Goal: Find specific page/section: Find specific page/section

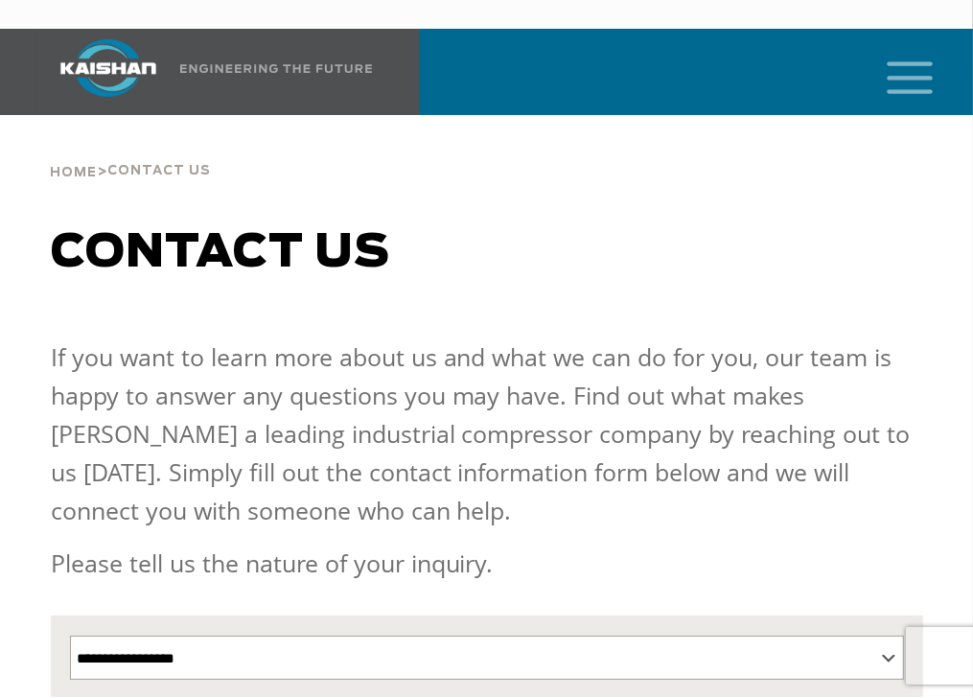
click at [896, 46] on icon "mobile menu" at bounding box center [909, 75] width 61 height 59
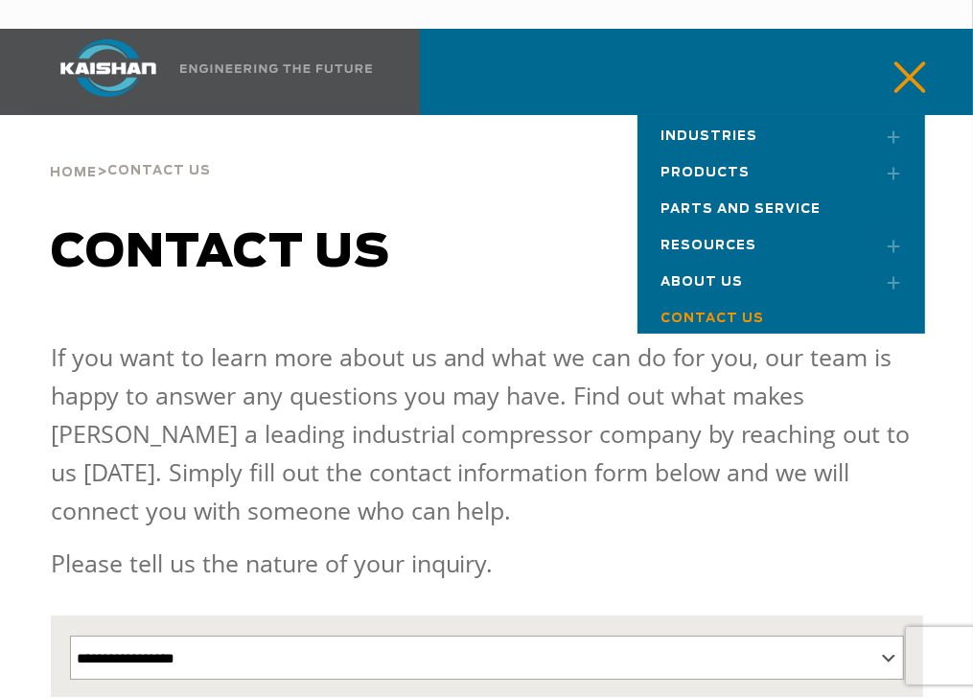
click at [897, 115] on link "Toggle submenu" at bounding box center [887, 136] width 48 height 42
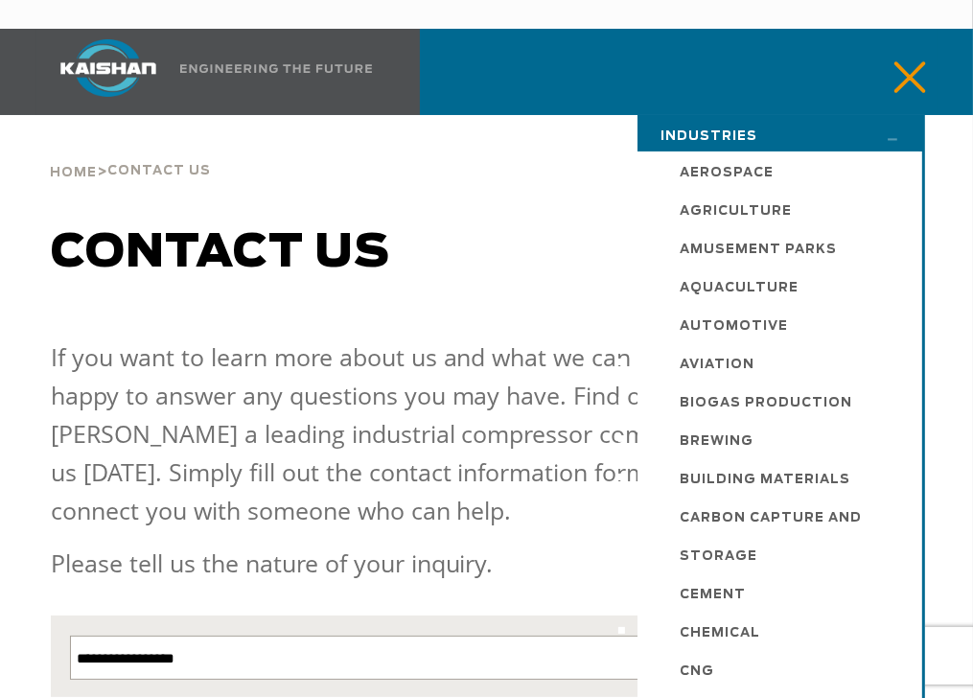
click at [897, 115] on link "Toggle submenu" at bounding box center [887, 136] width 48 height 42
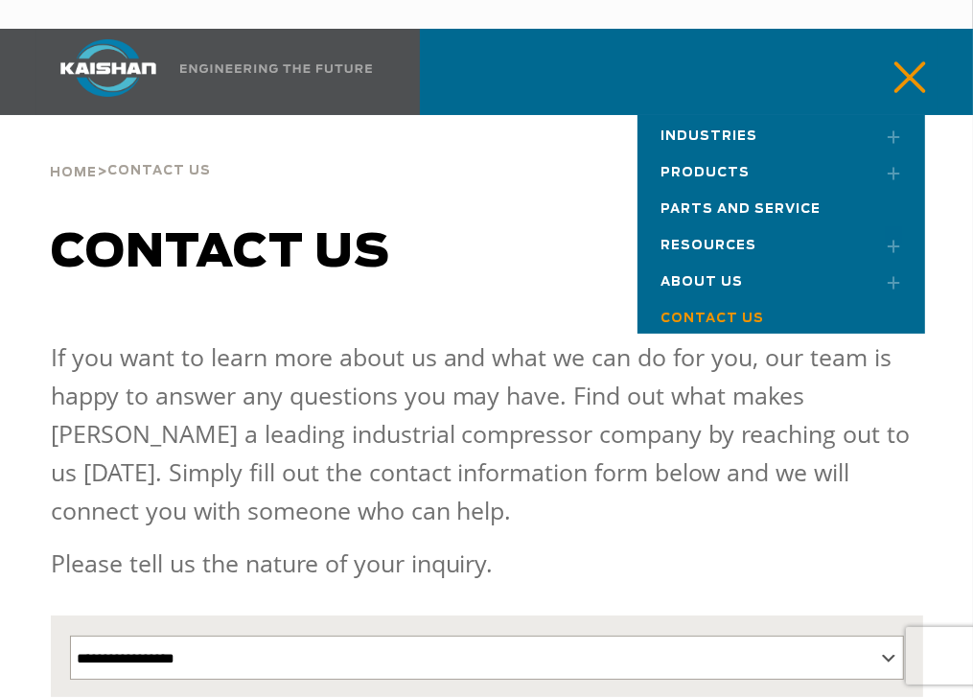
click at [871, 188] on link "Parts and Service" at bounding box center [782, 206] width 288 height 36
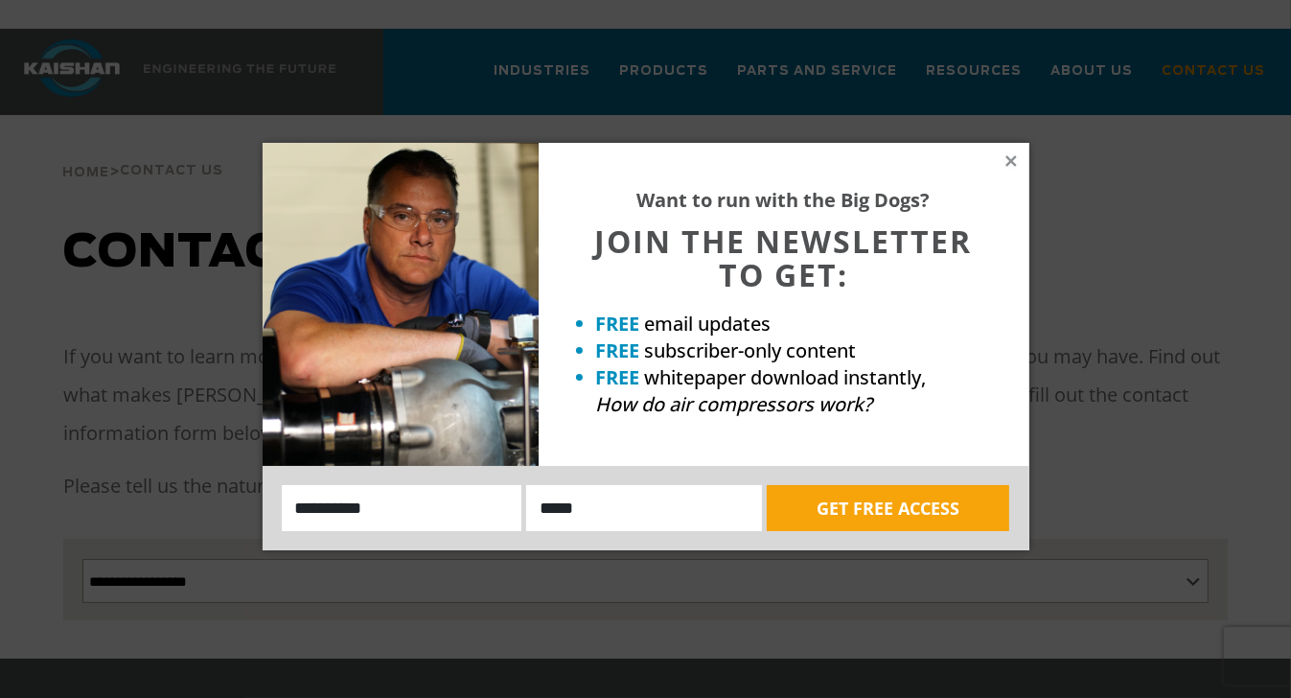
click at [972, 165] on div "Want to run with the Big Dogs? JOIN THE NEWSLETTER TO GET: FREE email updates F…" at bounding box center [784, 304] width 491 height 323
click at [972, 159] on icon at bounding box center [1011, 160] width 17 height 17
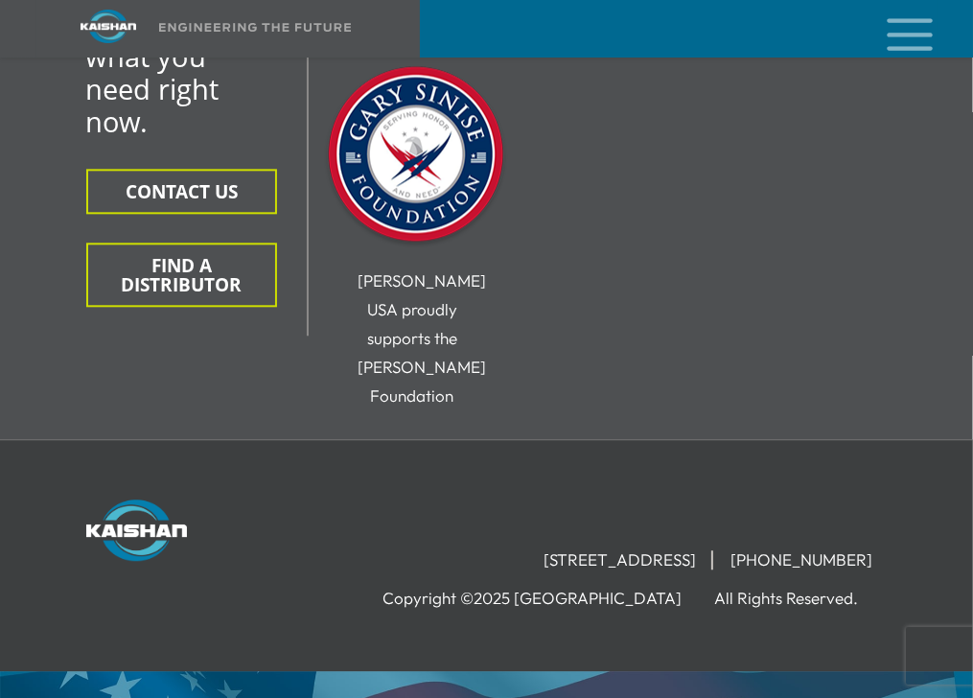
scroll to position [3061, 0]
